Goal: Transaction & Acquisition: Purchase product/service

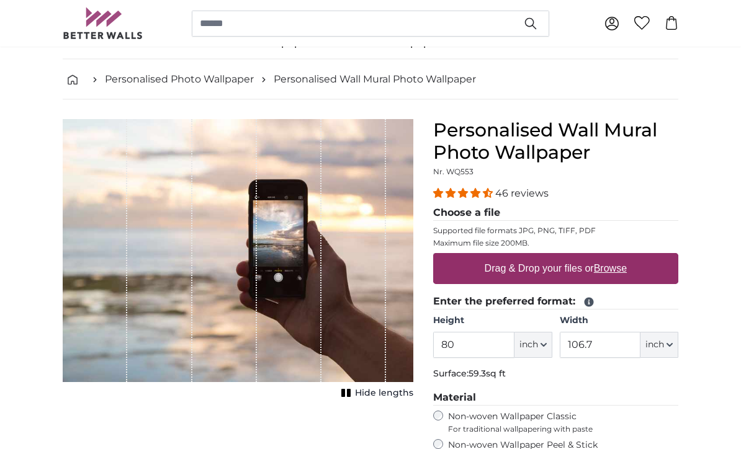
scroll to position [43, 0]
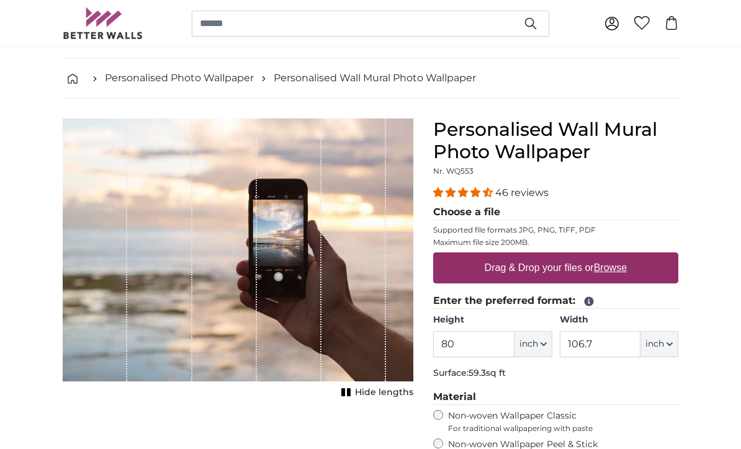
click at [533, 346] on span "inch" at bounding box center [528, 344] width 19 height 12
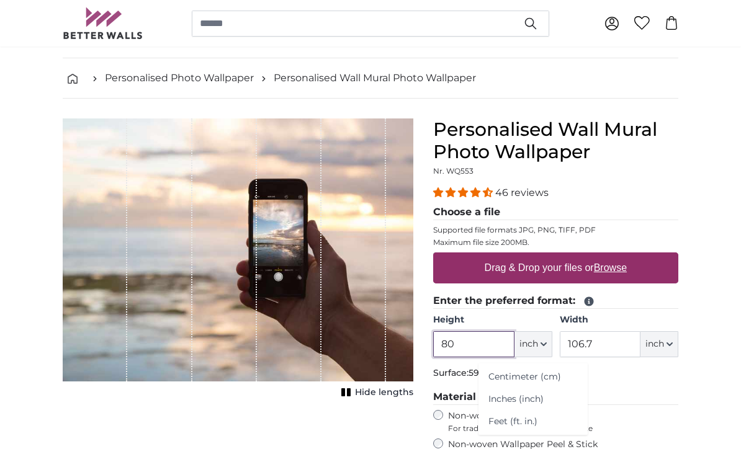
click at [486, 346] on input "80" at bounding box center [473, 344] width 81 height 26
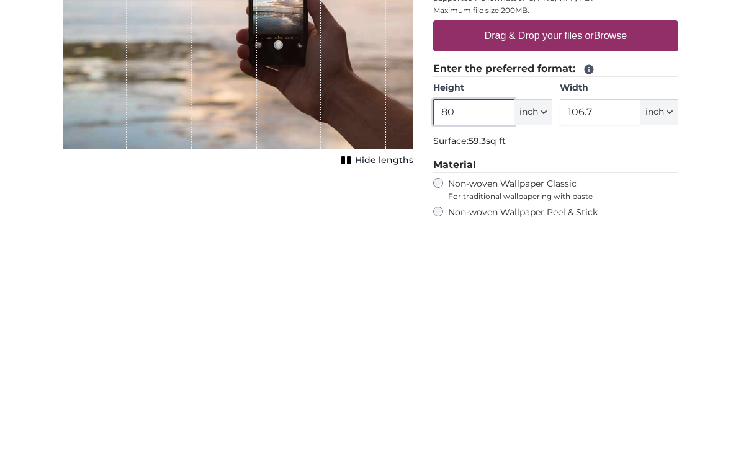
type input "8"
type input "89"
click at [614, 331] on input "106.7" at bounding box center [600, 344] width 81 height 26
type input "1"
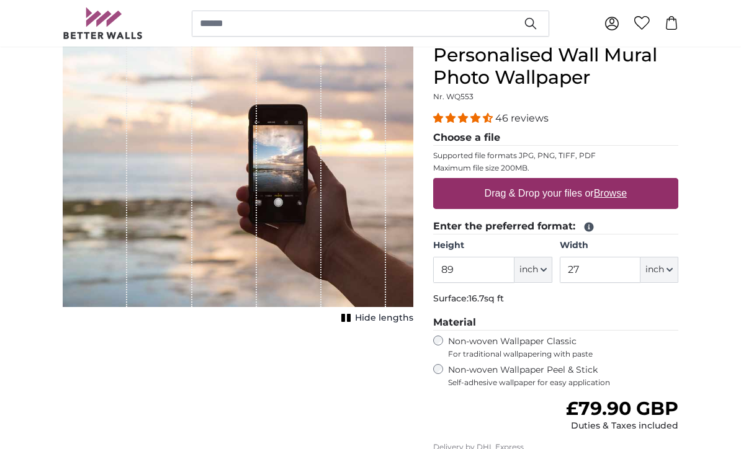
scroll to position [116, 0]
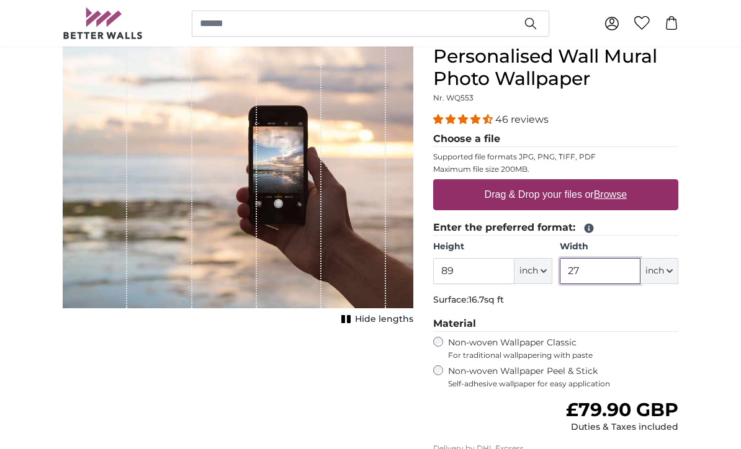
type input "27"
click at [621, 197] on u "Browse" at bounding box center [610, 194] width 33 height 11
click at [621, 183] on input "Drag & Drop your files or Browse" at bounding box center [555, 181] width 245 height 4
type input "**********"
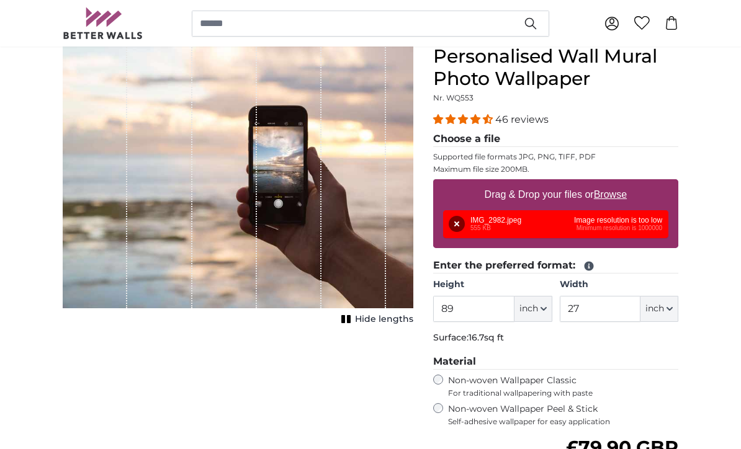
click at [615, 194] on u "Browse" at bounding box center [610, 194] width 33 height 11
click at [615, 183] on input "Drag & Drop your files or Browse" at bounding box center [555, 181] width 245 height 4
type input "**********"
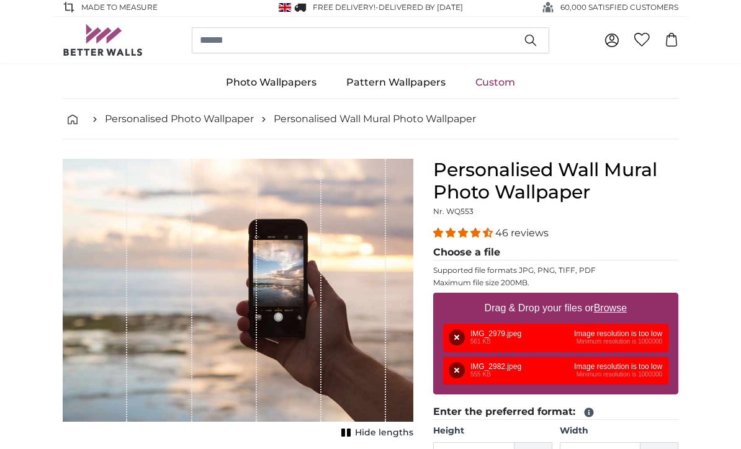
scroll to position [0, 0]
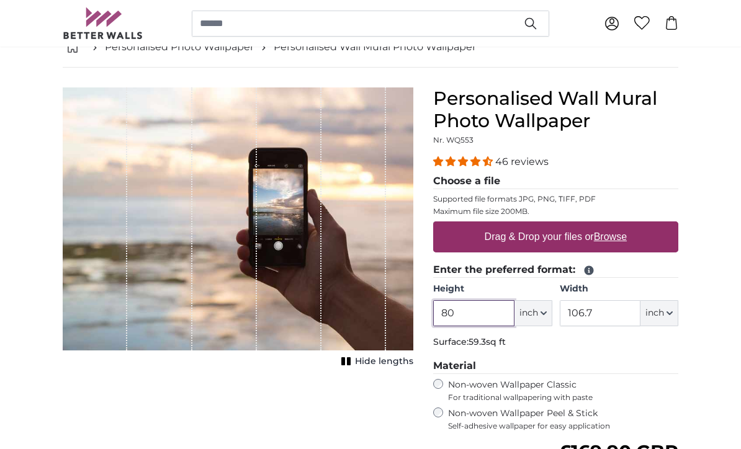
scroll to position [29, 0]
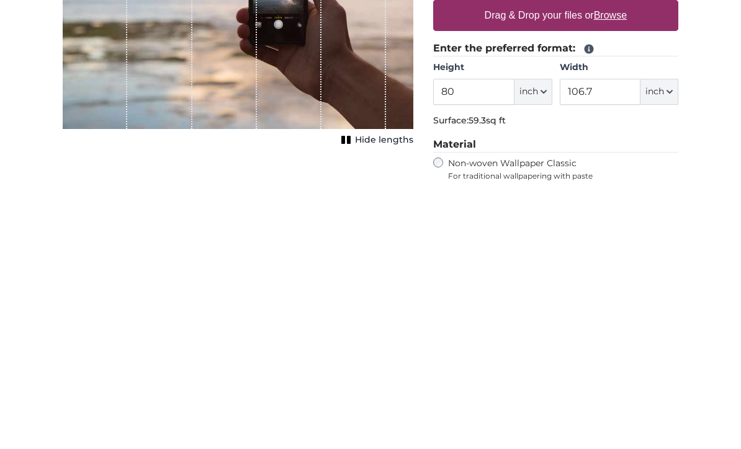
click at [616, 276] on u "Browse" at bounding box center [610, 281] width 33 height 11
click at [616, 266] on input "Drag & Drop your files or Browse" at bounding box center [555, 268] width 245 height 4
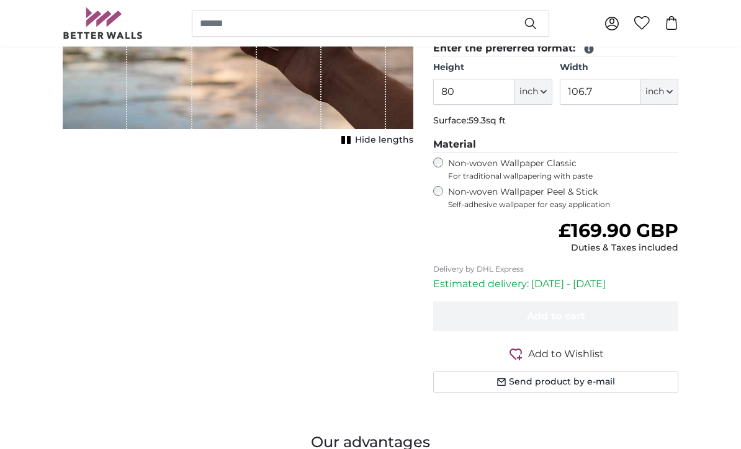
type input "**********"
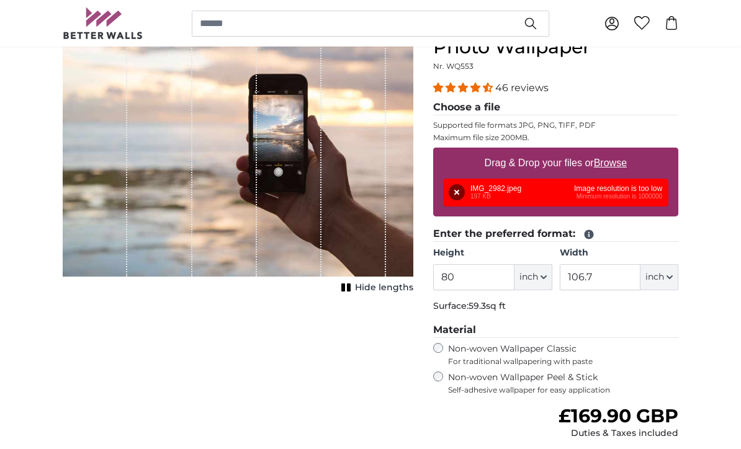
scroll to position [147, 0]
click at [457, 193] on button "Remove" at bounding box center [457, 193] width 16 height 16
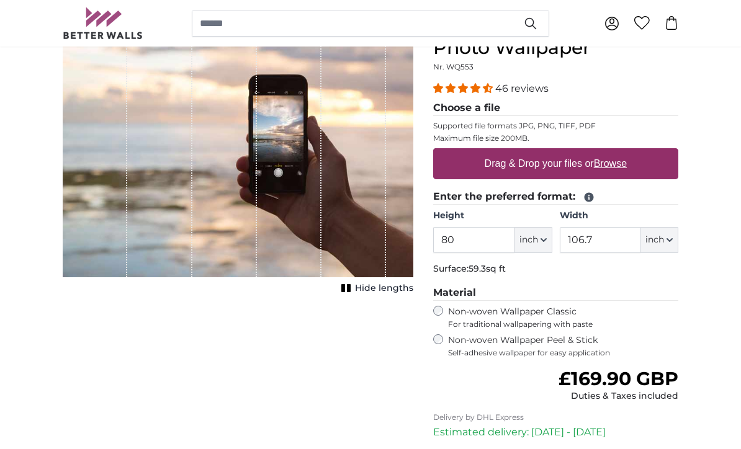
click at [616, 164] on u "Browse" at bounding box center [610, 163] width 33 height 11
click at [616, 152] on input "Drag & Drop your files or Browse" at bounding box center [555, 150] width 245 height 4
type input "**********"
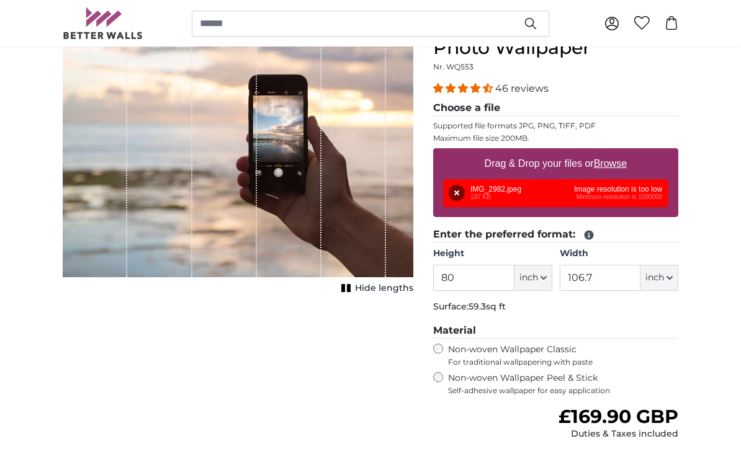
click at [655, 193] on div "Remove Retry Remove Upload Cancel Retry Remove IMG_2982.jpeg 197 KB Image resol…" at bounding box center [555, 193] width 225 height 28
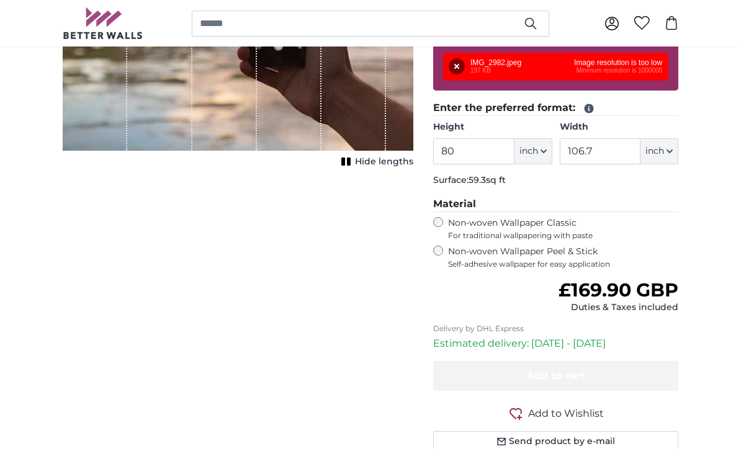
scroll to position [235, 0]
